Goal: Information Seeking & Learning: Learn about a topic

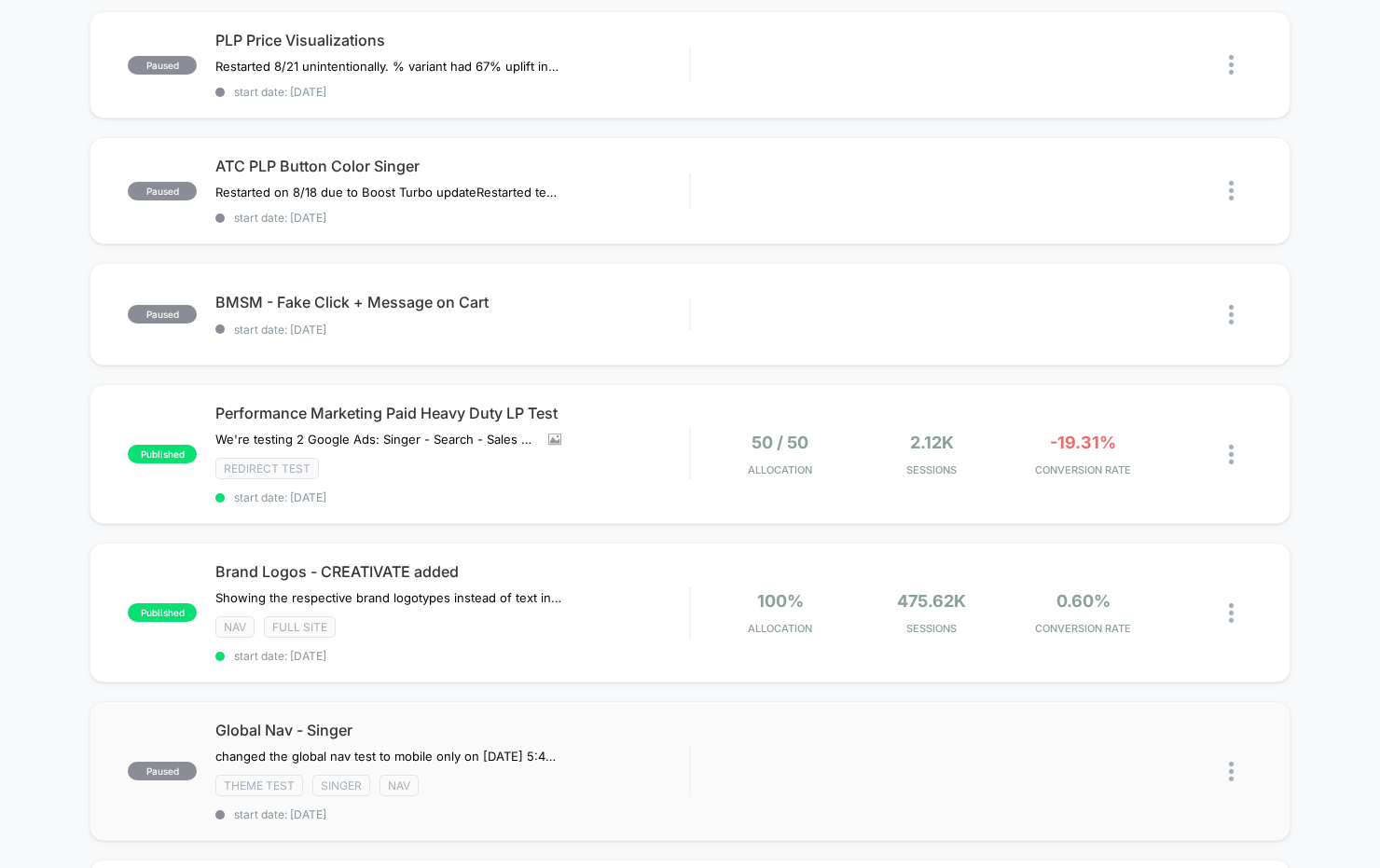
scroll to position [624, 0]
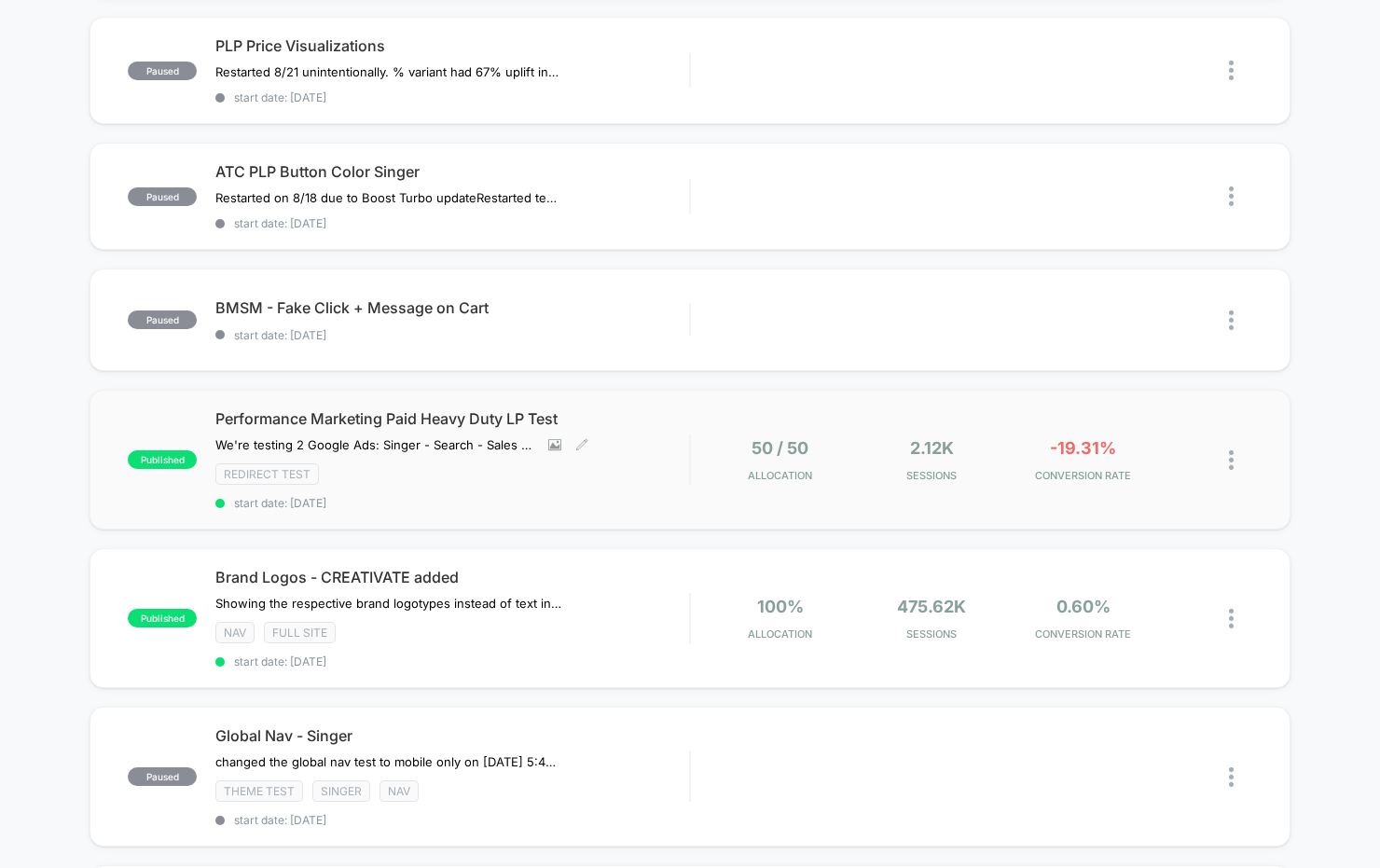
click at [592, 477] on div "Performance Marketing Paid Heavy Duty LP Test We're testing 2 Google Ads: Singe…" at bounding box center [452, 460] width 474 height 101
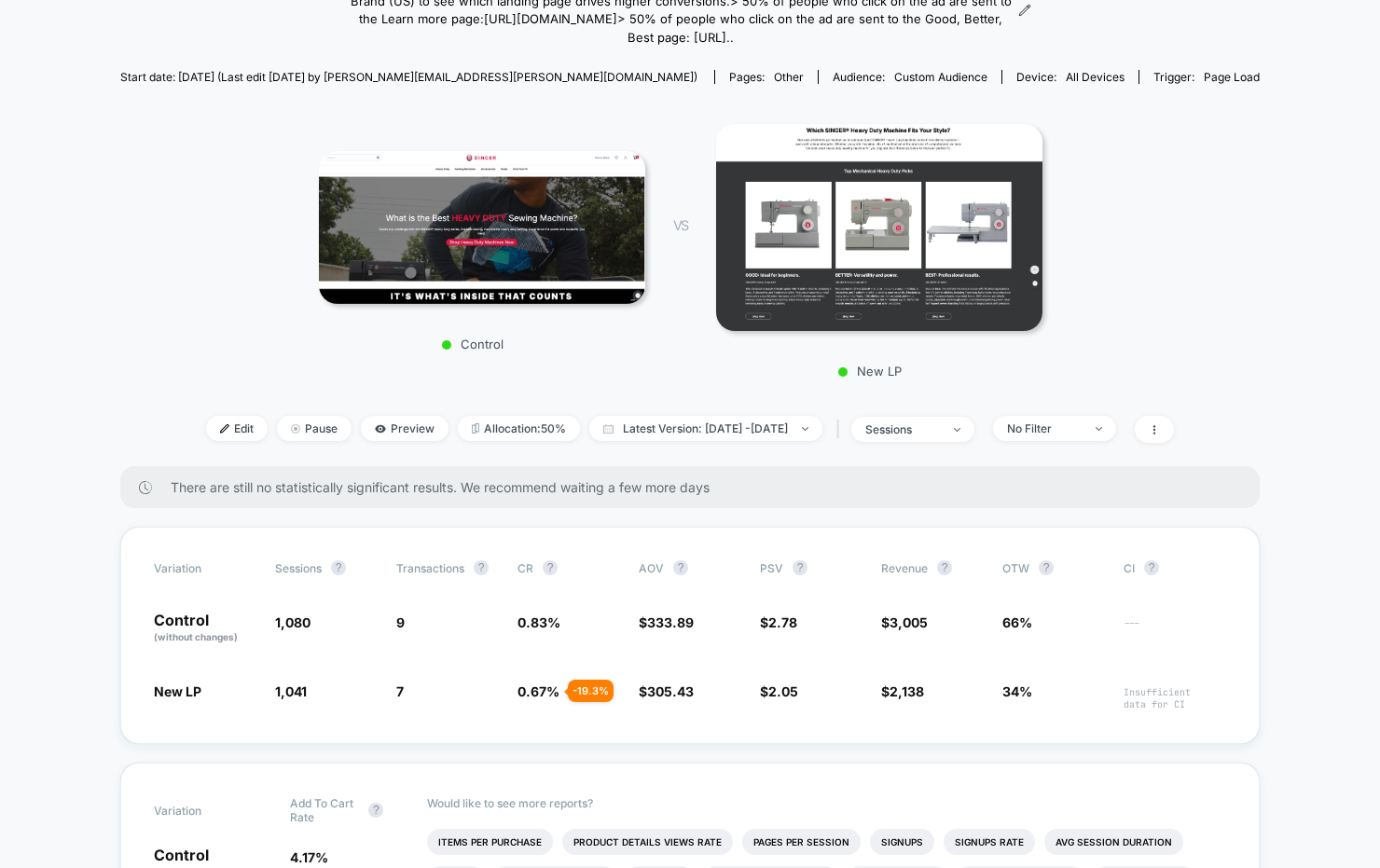
scroll to position [232, 0]
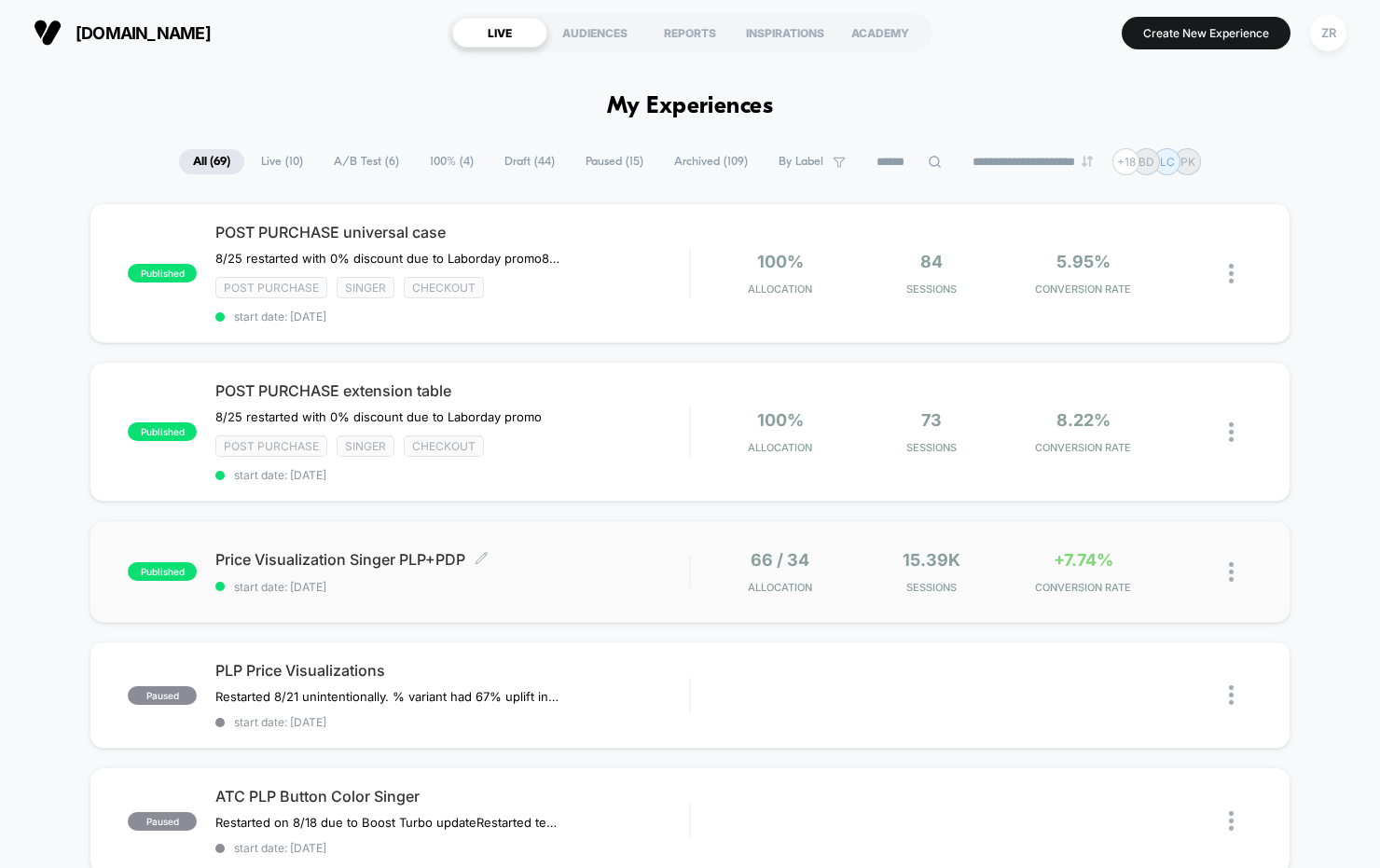
click at [622, 554] on span "Price Visualization Singer PLP+PDP Click to edit experience details" at bounding box center [452, 560] width 474 height 19
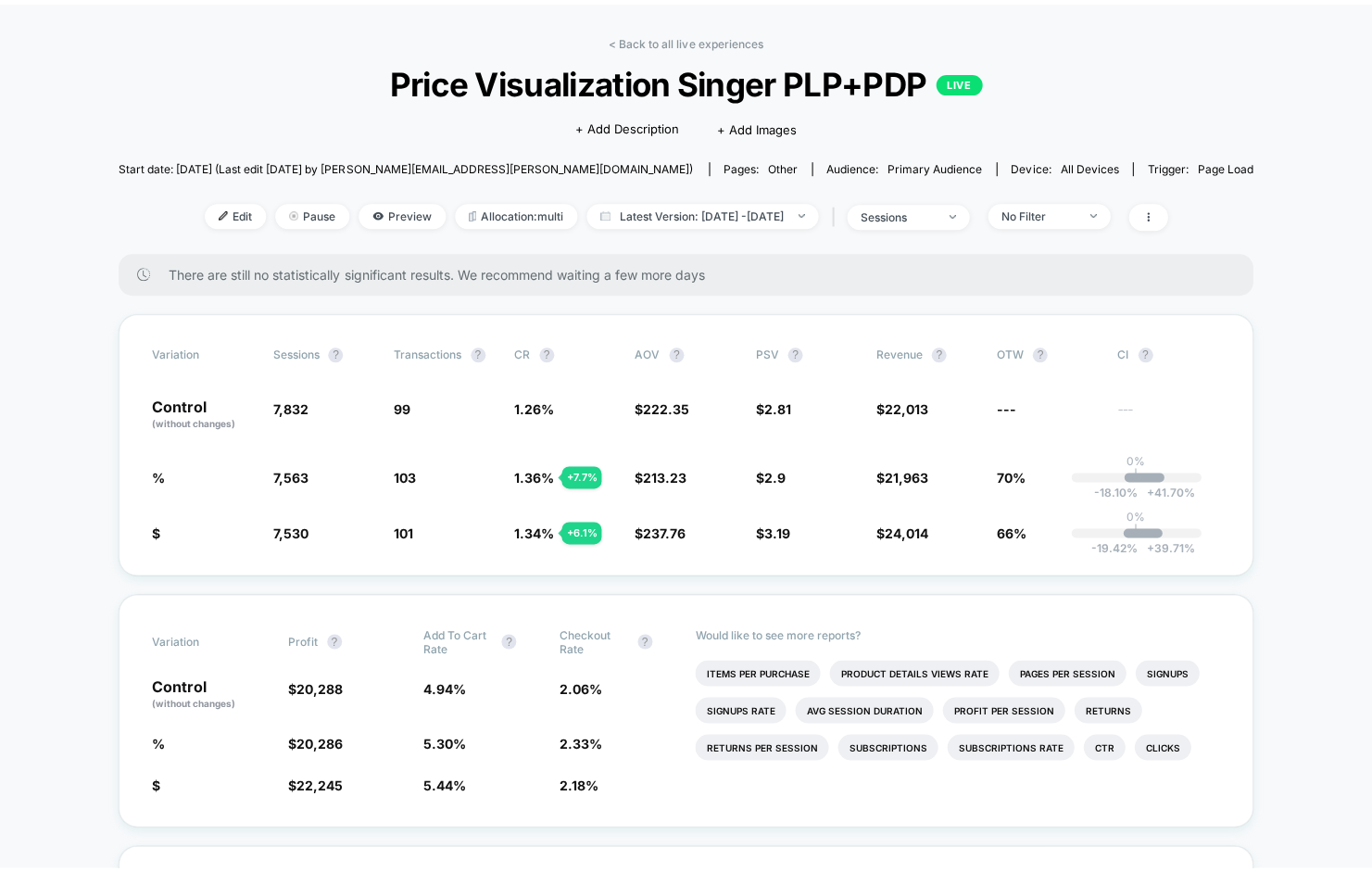
scroll to position [60, 0]
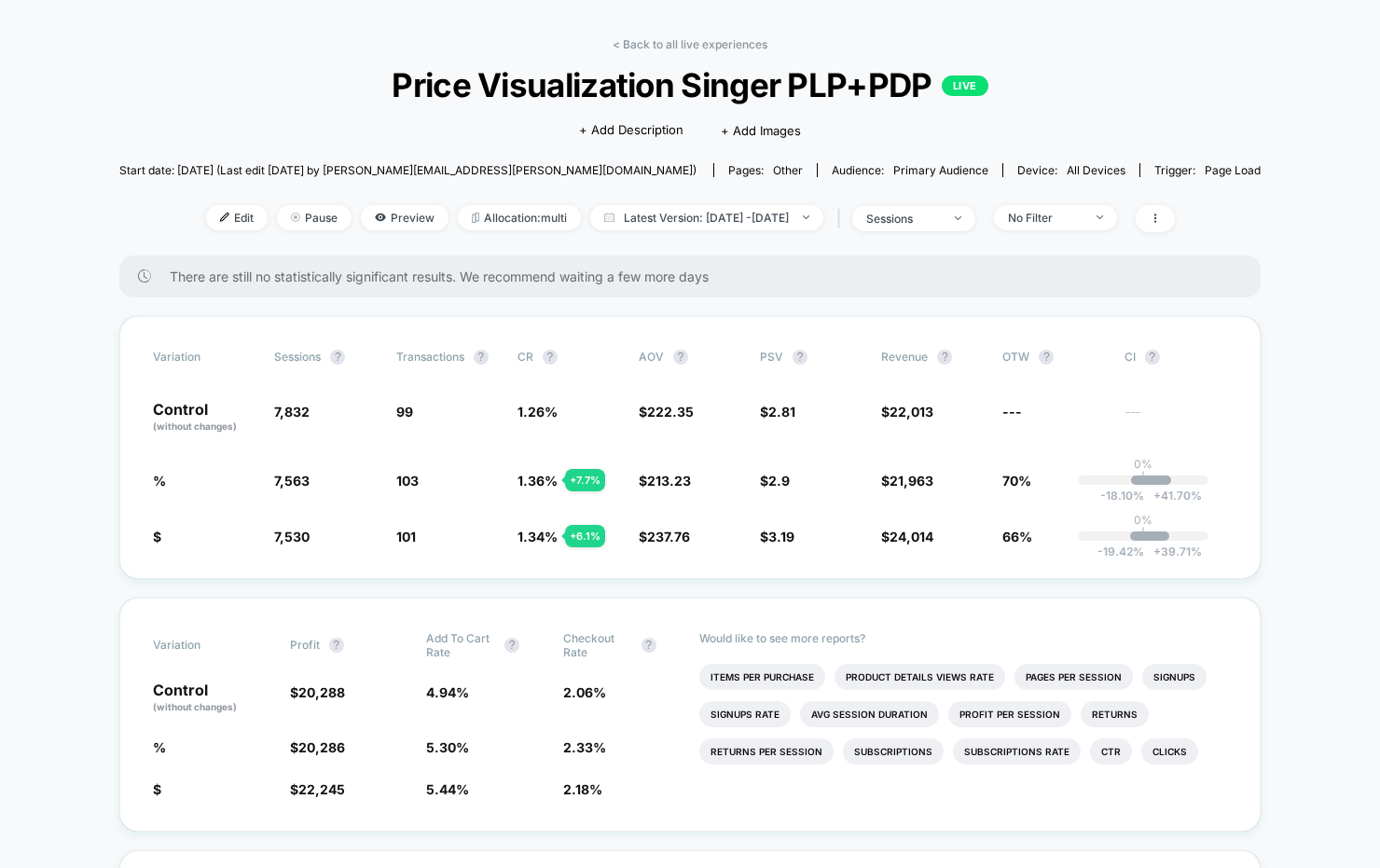
drag, startPoint x: 88, startPoint y: 273, endPoint x: 110, endPoint y: 262, distance: 24.6
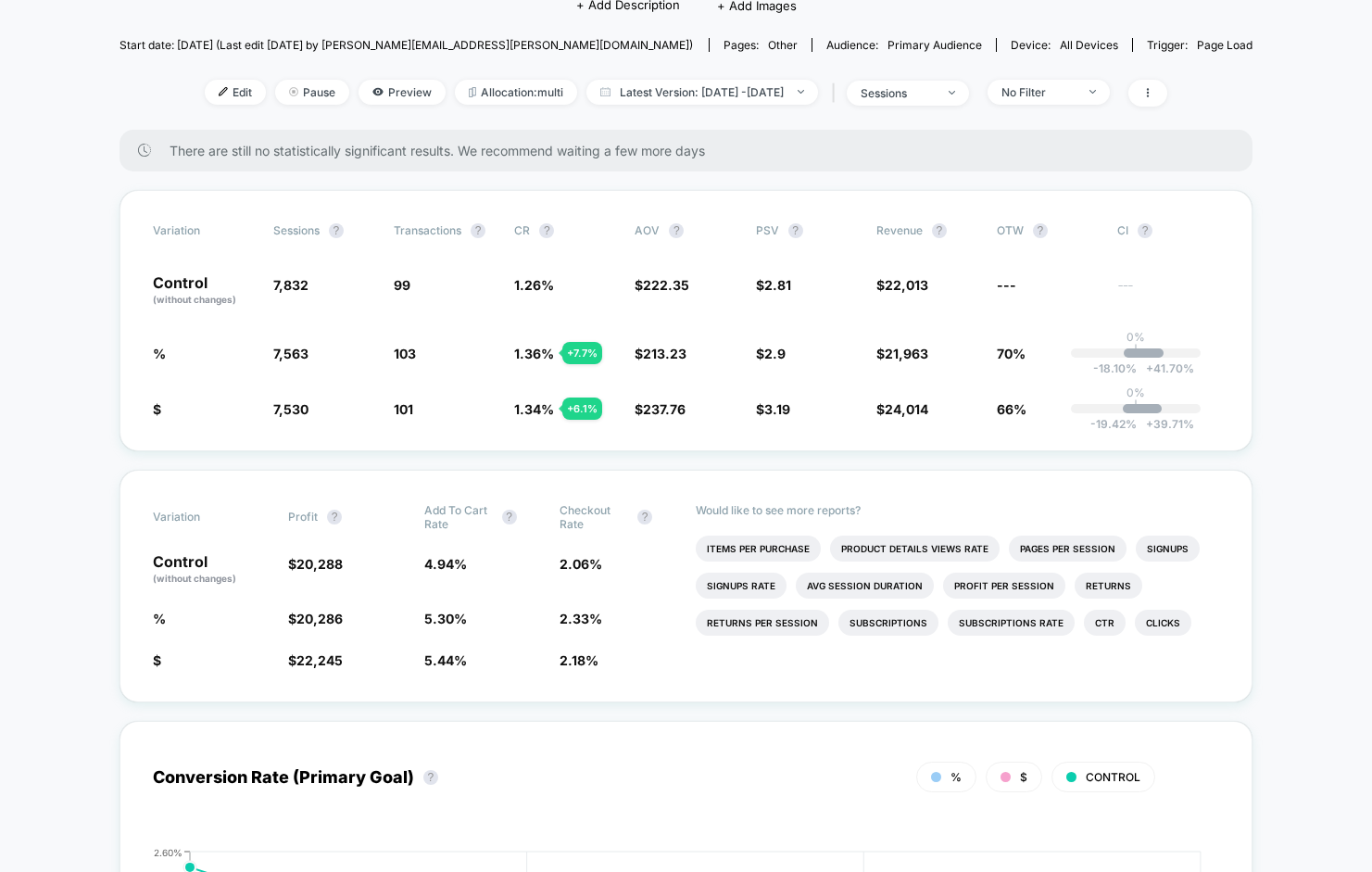
scroll to position [0, 0]
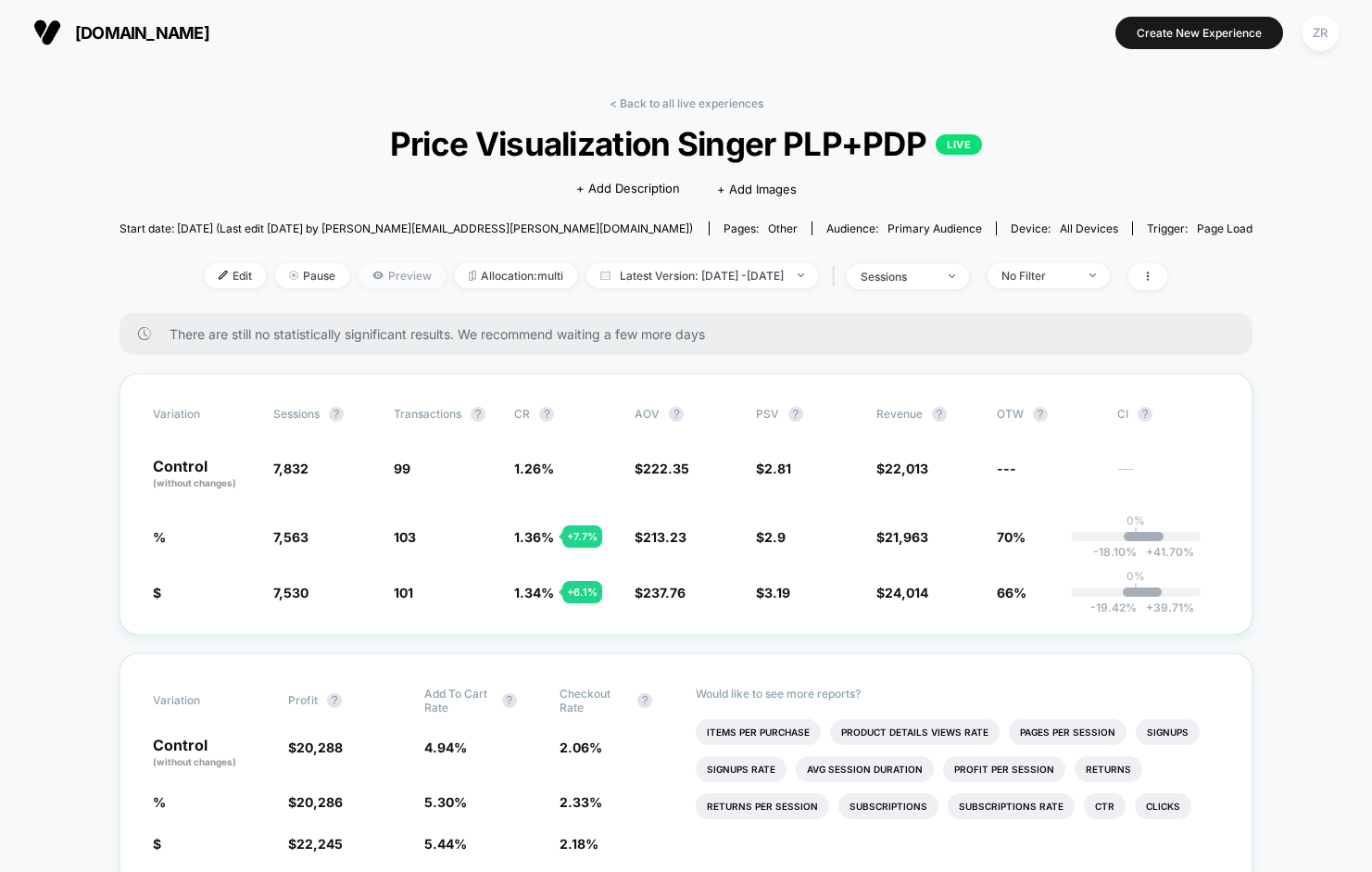
click at [369, 279] on span "Preview" at bounding box center [402, 275] width 87 height 25
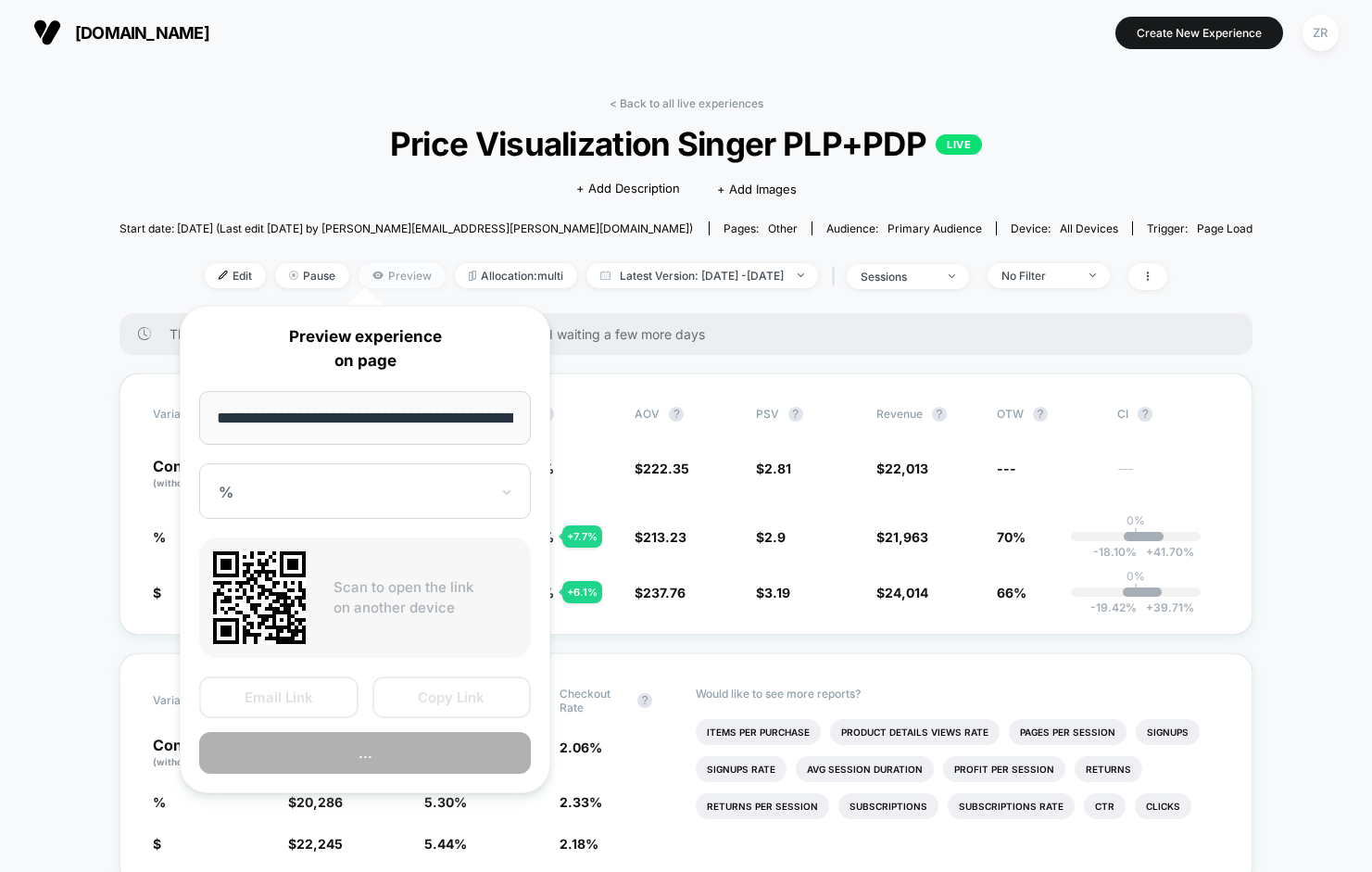
scroll to position [0, 362]
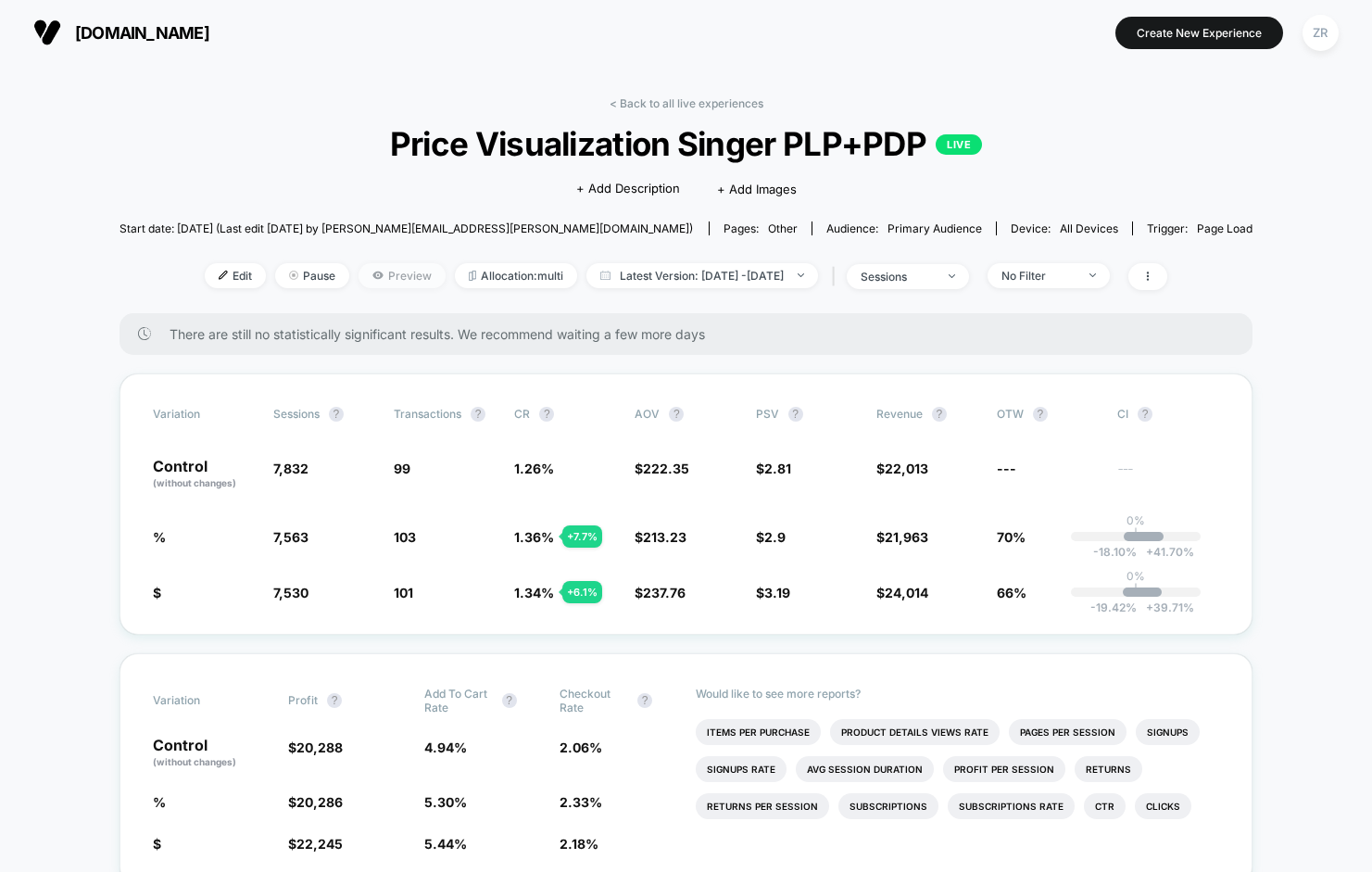
click at [388, 271] on span "Preview" at bounding box center [402, 275] width 87 height 25
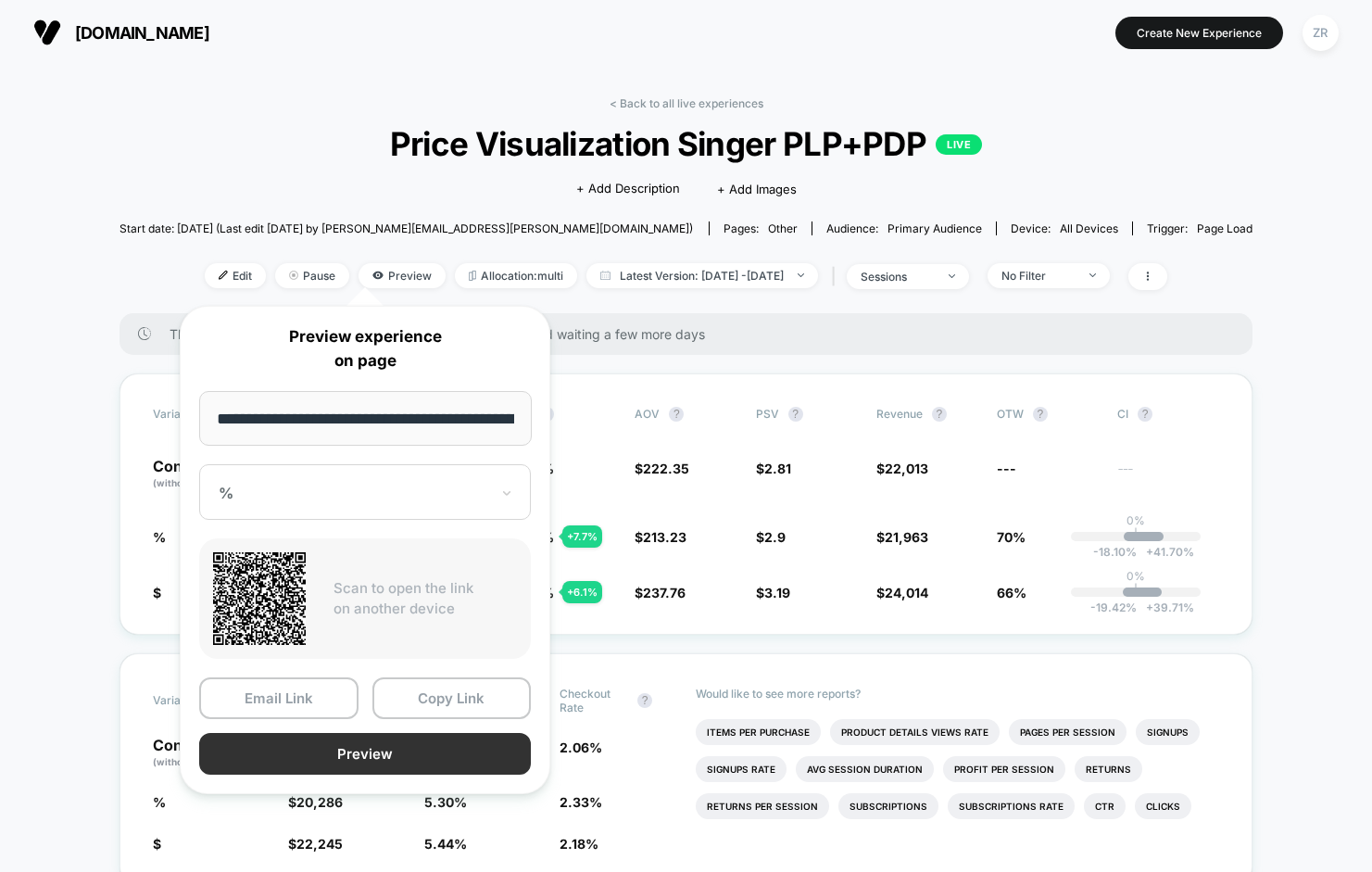
click at [361, 753] on button "Preview" at bounding box center [365, 754] width 332 height 42
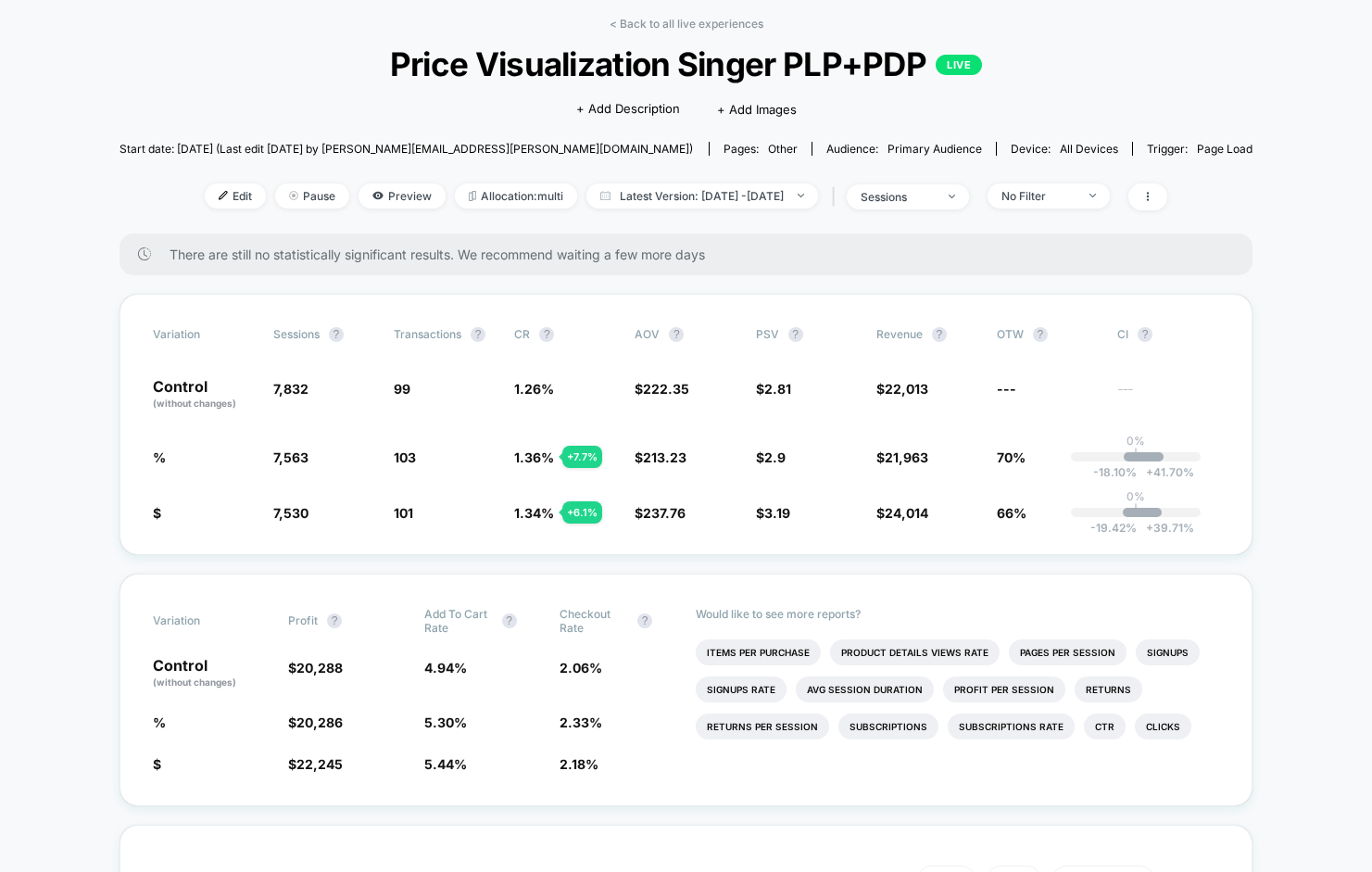
scroll to position [55, 0]
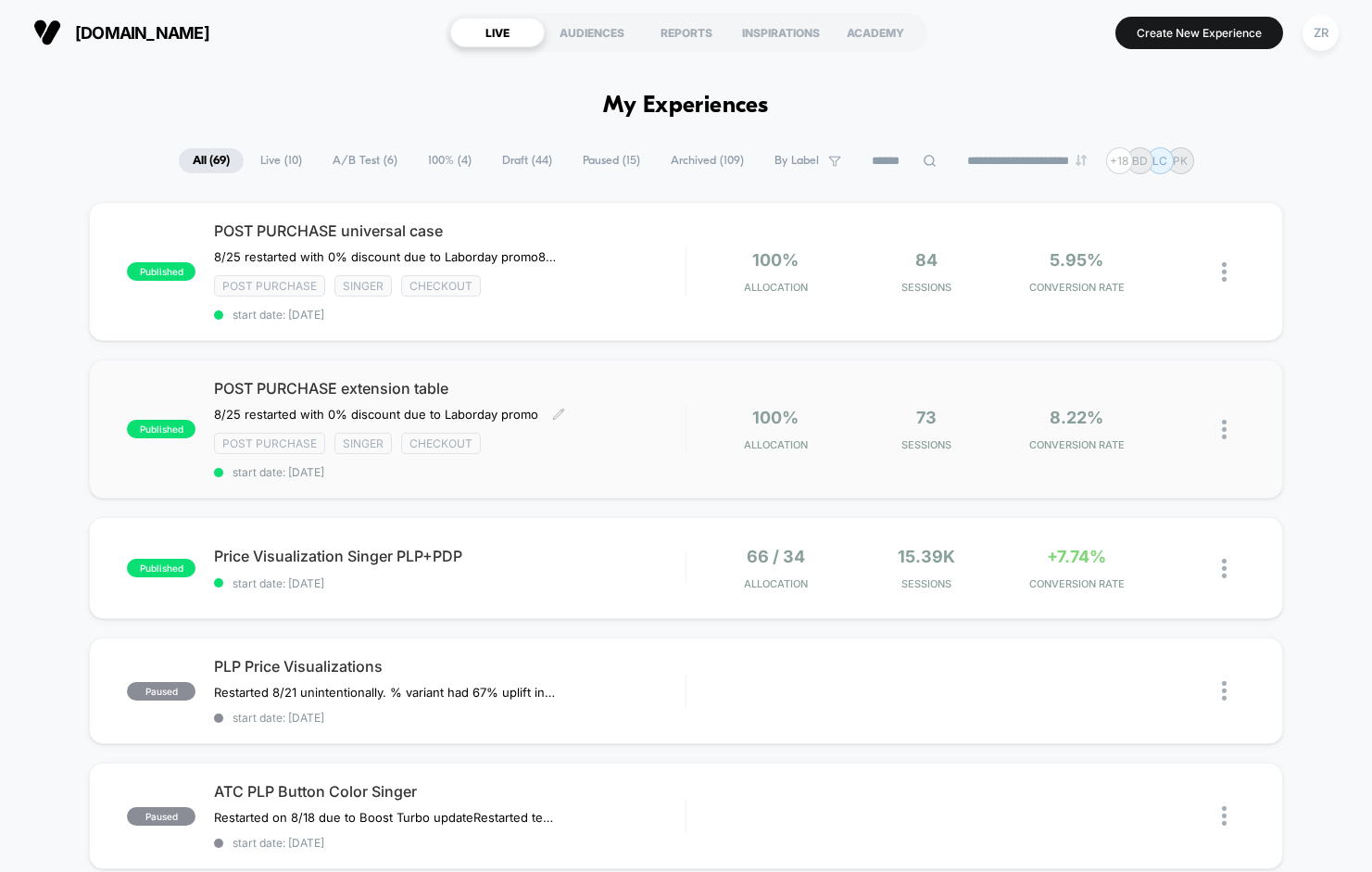
click at [598, 399] on div "POST PURCHASE extension table ﻿8/25 restarted with 0% discount due to Laborday …" at bounding box center [449, 429] width 471 height 100
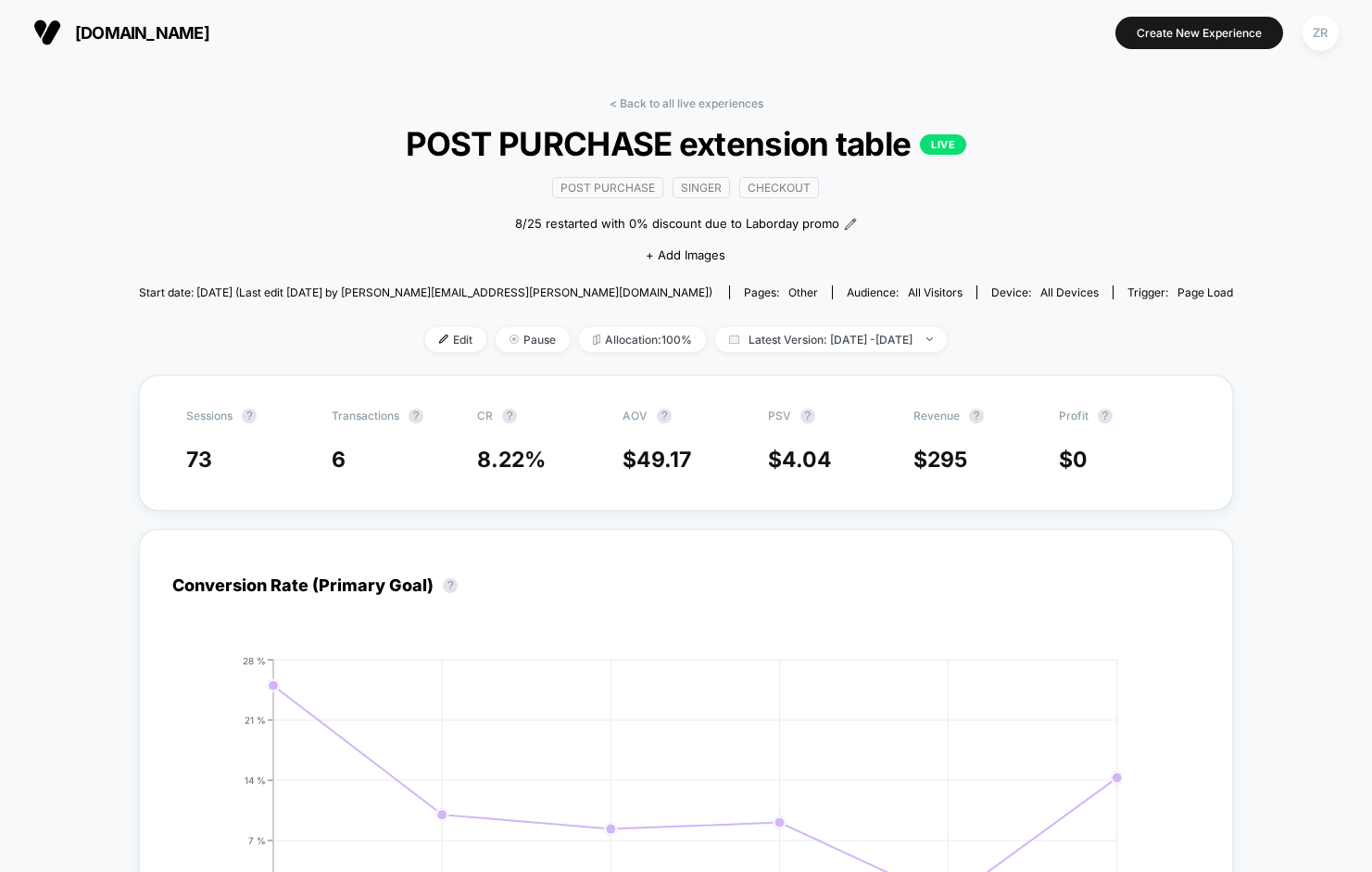
drag, startPoint x: 1269, startPoint y: 596, endPoint x: 1355, endPoint y: 600, distance: 86.1
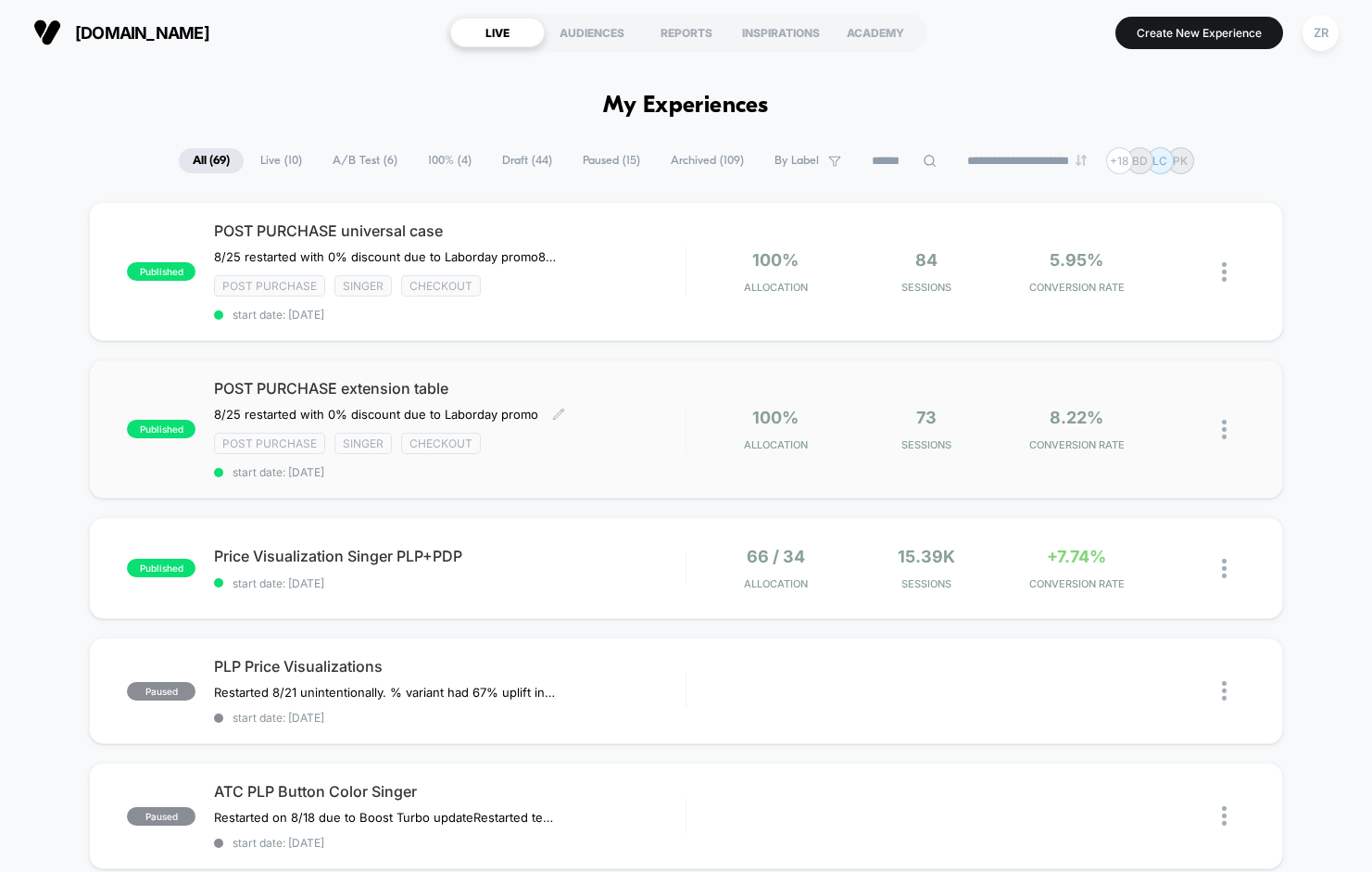
click at [613, 397] on div "POST PURCHASE extension table ﻿8/25 restarted with 0% discount due to Laborday …" at bounding box center [449, 429] width 471 height 100
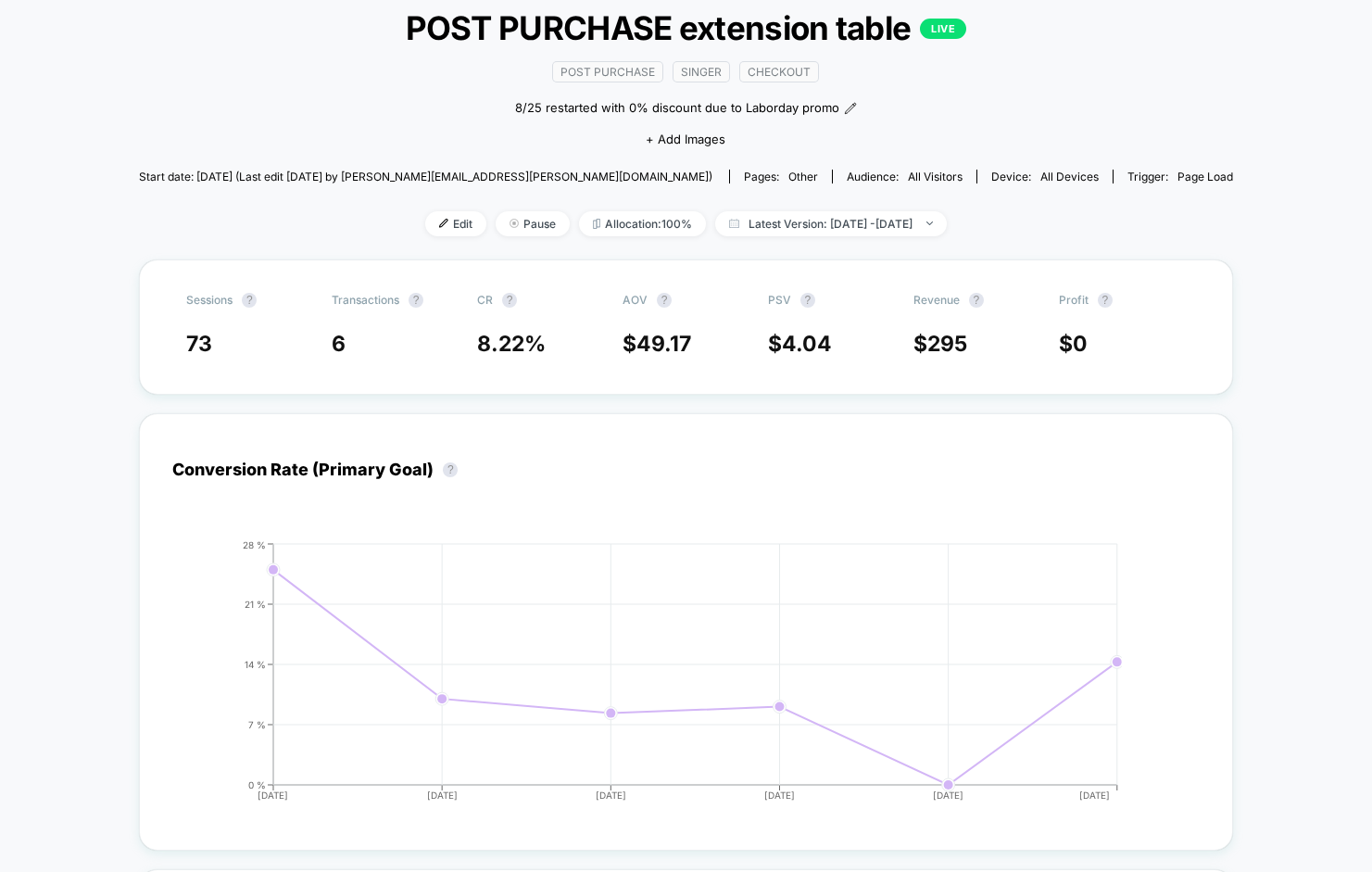
scroll to position [84, 0]
